Goal: Information Seeking & Learning: Learn about a topic

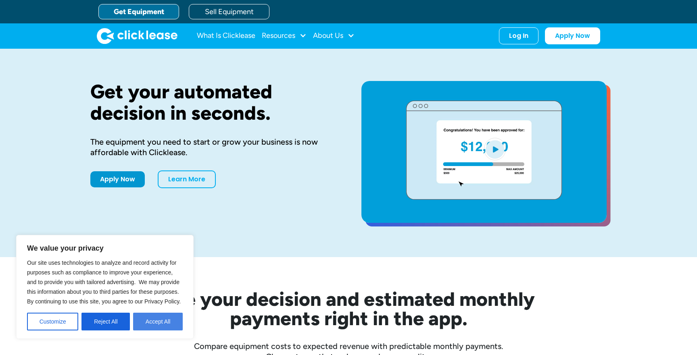
click at [157, 319] on button "Accept All" at bounding box center [158, 322] width 50 height 18
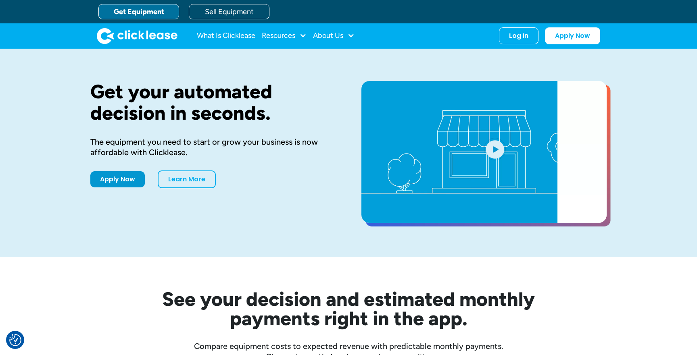
click at [489, 161] on video "open lightbox" at bounding box center [483, 152] width 245 height 142
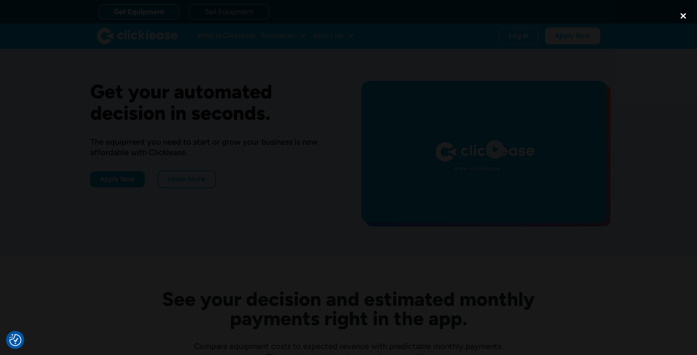
click at [685, 15] on div "close lightbox" at bounding box center [683, 16] width 27 height 18
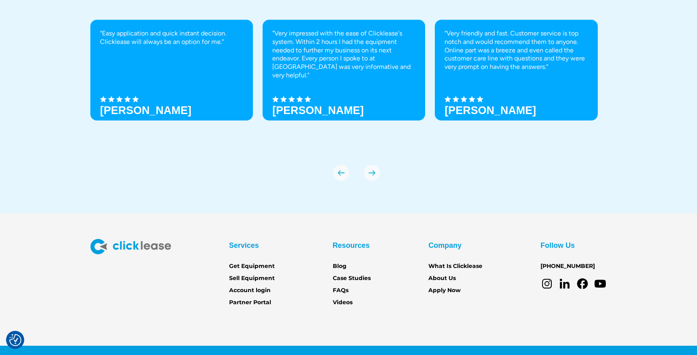
scroll to position [2811, 0]
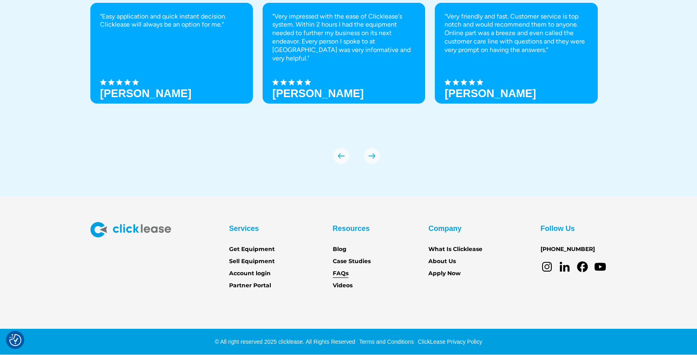
click at [338, 275] on link "FAQs" at bounding box center [341, 273] width 16 height 9
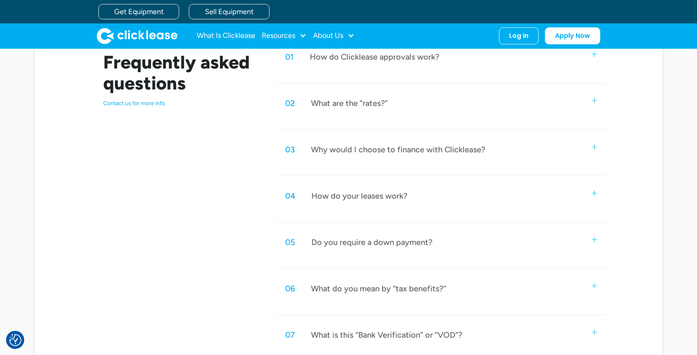
scroll to position [394, 0]
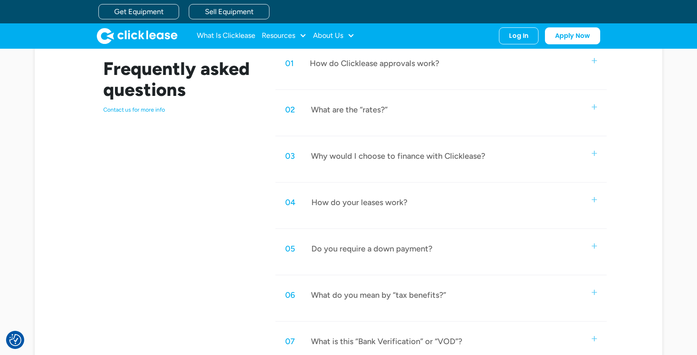
click at [390, 206] on div "How do your leases work?" at bounding box center [359, 202] width 96 height 10
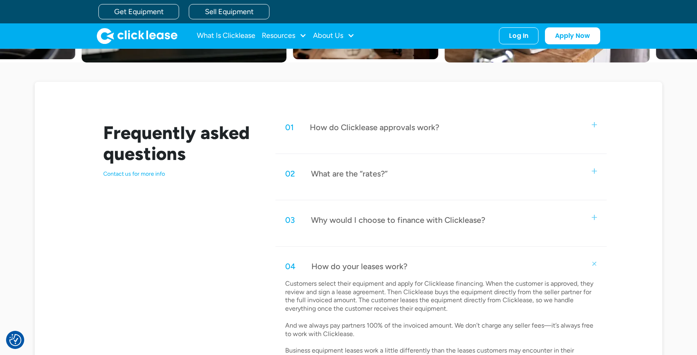
scroll to position [329, 0]
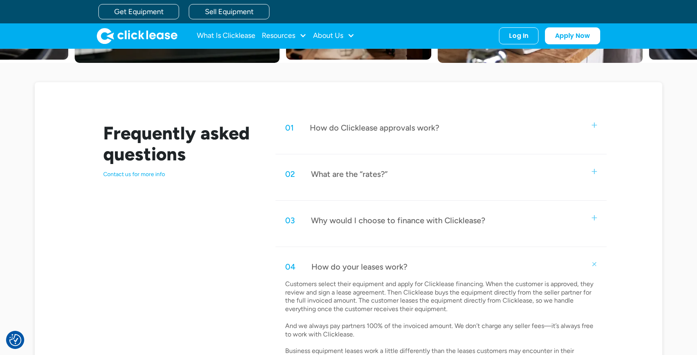
click at [380, 182] on div "02 What are the “rates?”" at bounding box center [441, 174] width 331 height 27
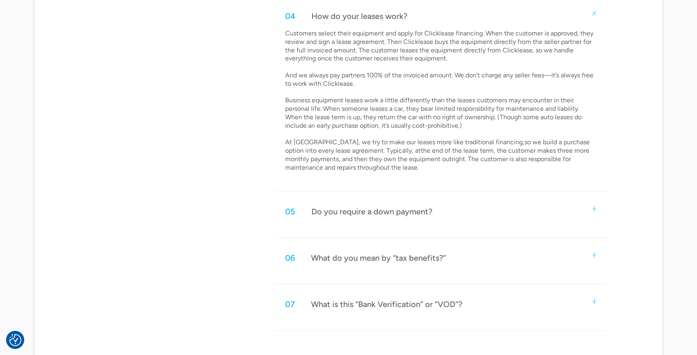
scroll to position [692, 0]
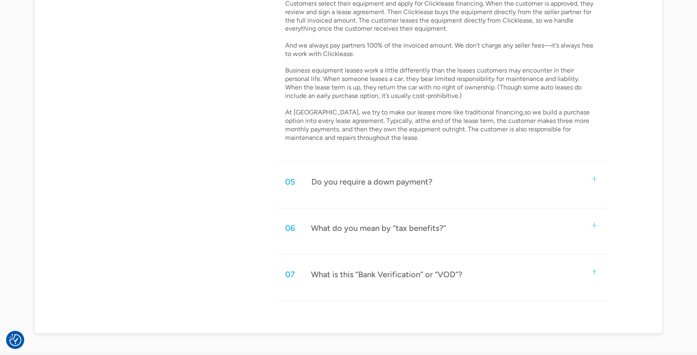
click at [386, 171] on div "05 Do you require a down payment?" at bounding box center [441, 182] width 331 height 27
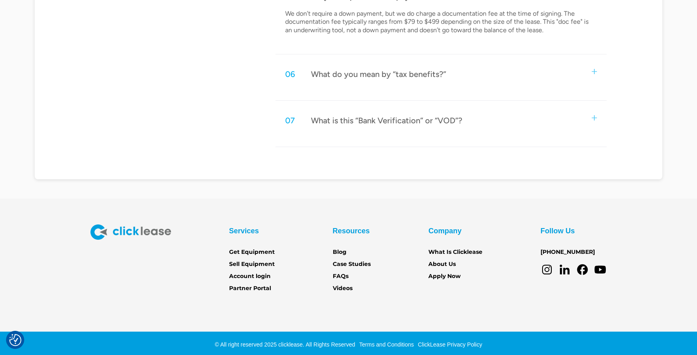
scroll to position [880, 0]
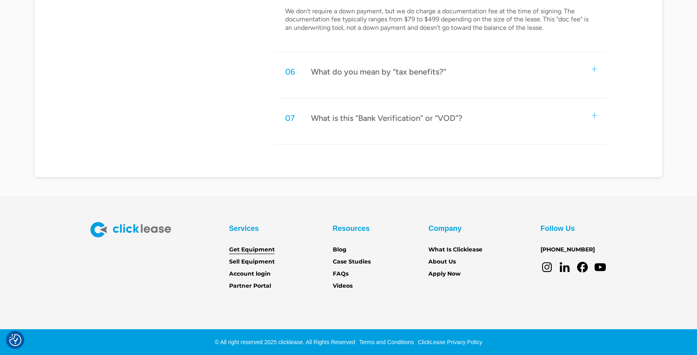
click at [261, 249] on link "Get Equipment" at bounding box center [252, 250] width 46 height 9
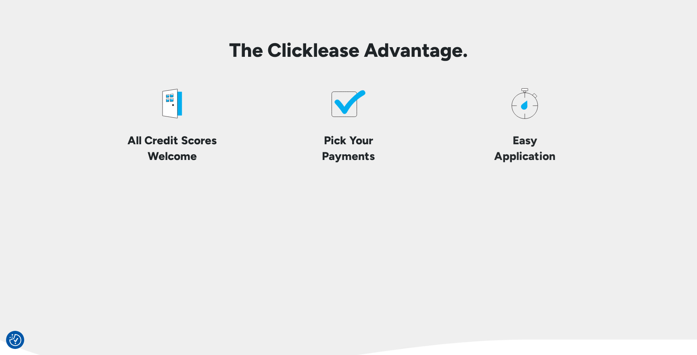
scroll to position [2018, 0]
